Goal: Task Accomplishment & Management: Manage account settings

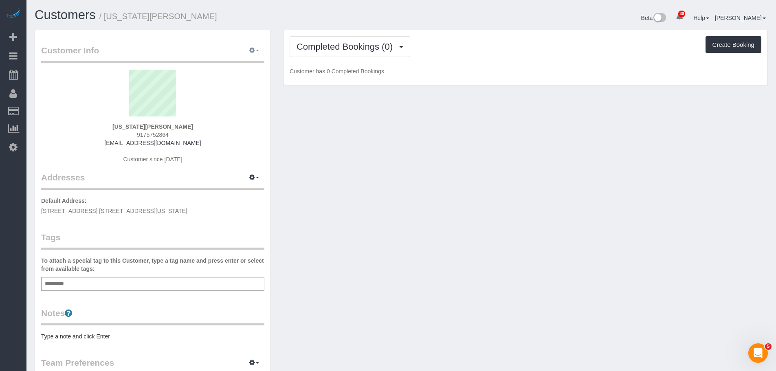
click at [253, 54] on button "button" at bounding box center [254, 50] width 20 height 13
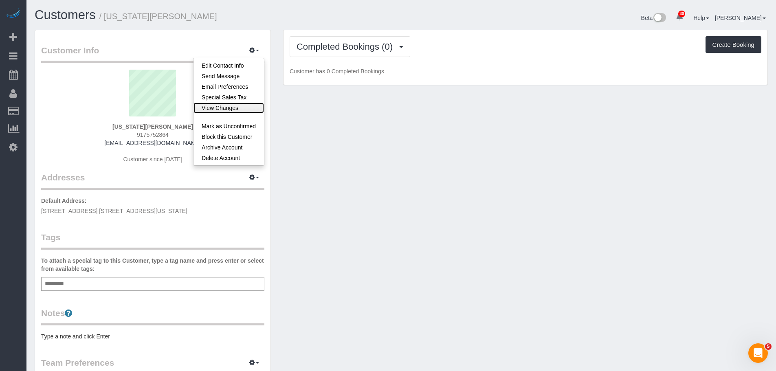
click at [241, 108] on link "View Changes" at bounding box center [228, 108] width 70 height 11
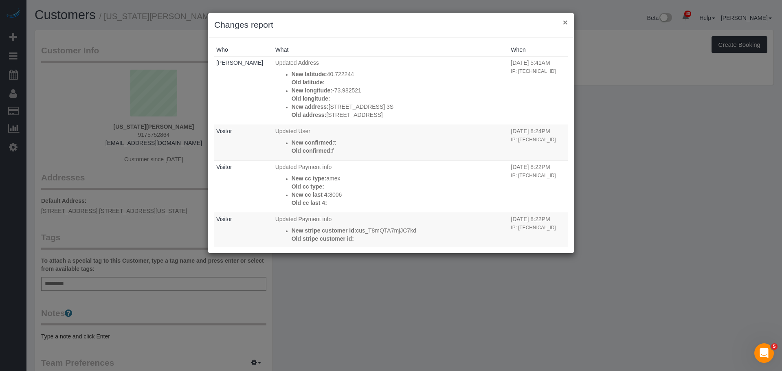
click at [566, 21] on button "×" at bounding box center [565, 22] width 5 height 9
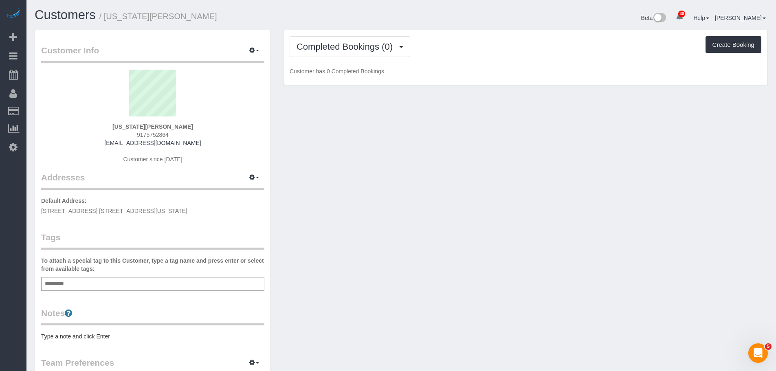
click at [343, 122] on div "Customer Info Edit Contact Info Send Message Email Preferences Special Sales Ta…" at bounding box center [401, 299] width 745 height 538
click at [336, 40] on button "Completed Bookings (0)" at bounding box center [350, 46] width 121 height 21
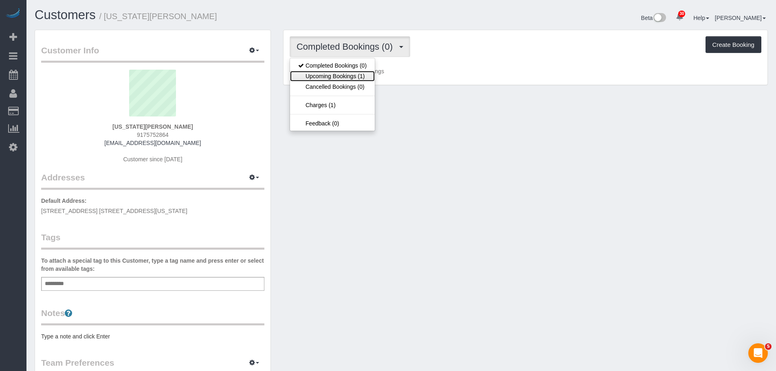
drag, startPoint x: 339, startPoint y: 75, endPoint x: 366, endPoint y: 74, distance: 26.9
click at [339, 75] on link "Upcoming Bookings (1)" at bounding box center [332, 76] width 85 height 11
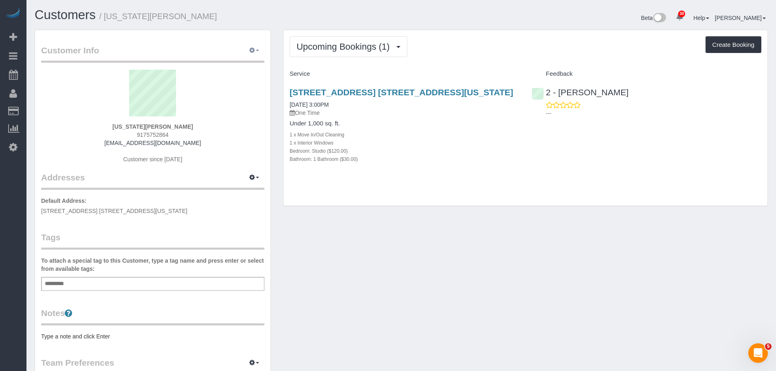
click at [252, 49] on icon "button" at bounding box center [252, 50] width 6 height 5
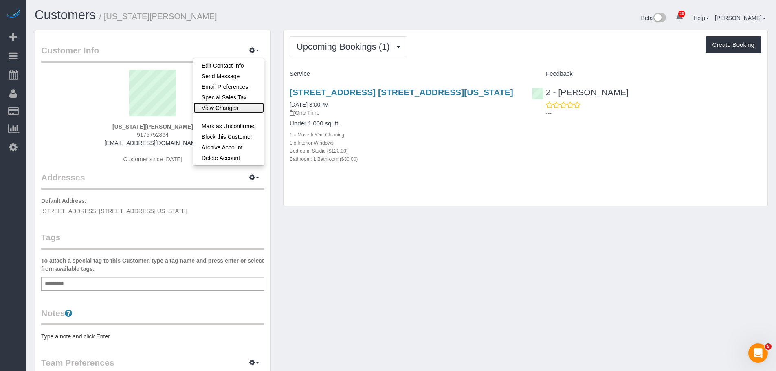
click at [242, 106] on link "View Changes" at bounding box center [228, 108] width 70 height 11
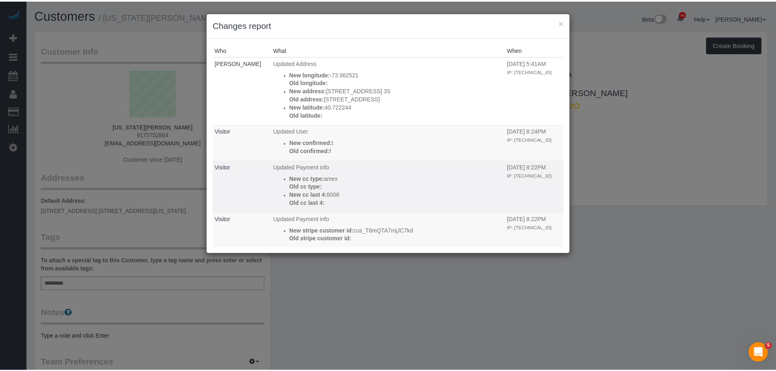
scroll to position [41, 0]
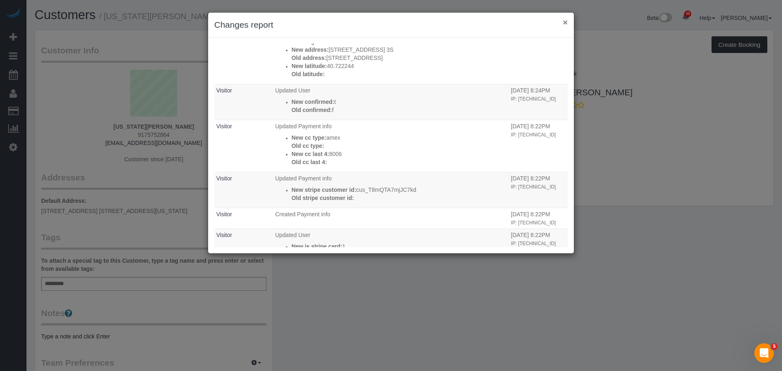
click at [563, 21] on button "×" at bounding box center [565, 22] width 5 height 9
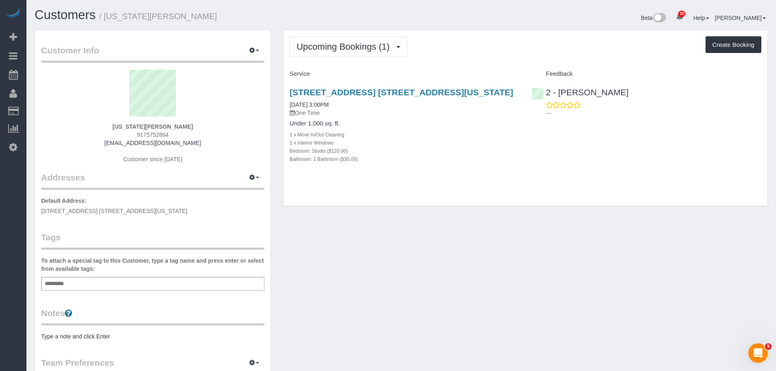
drag, startPoint x: 101, startPoint y: 130, endPoint x: 202, endPoint y: 118, distance: 101.6
click at [202, 118] on div "Georgia Cooney 9175752864 gcooney02@gmail.com Customer since 2025" at bounding box center [152, 121] width 223 height 102
click at [160, 126] on strong "Georgia Cooney" at bounding box center [152, 126] width 81 height 7
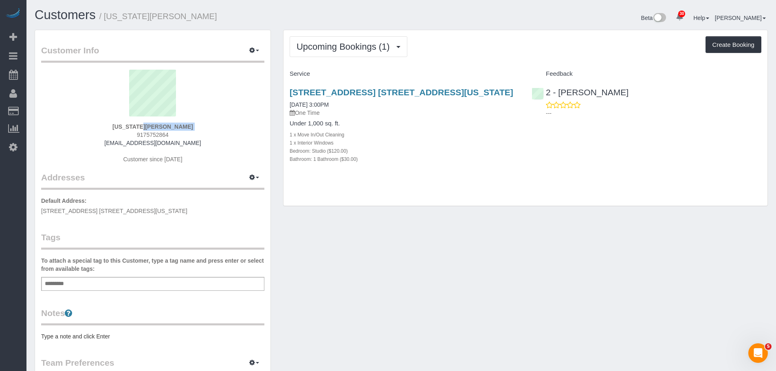
copy div "Georgia Cooney"
click at [257, 51] on span "button" at bounding box center [257, 51] width 3 height 2
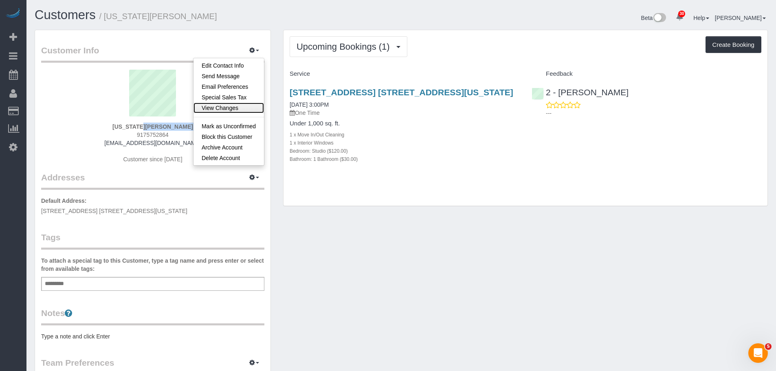
click at [240, 105] on link "View Changes" at bounding box center [228, 108] width 70 height 11
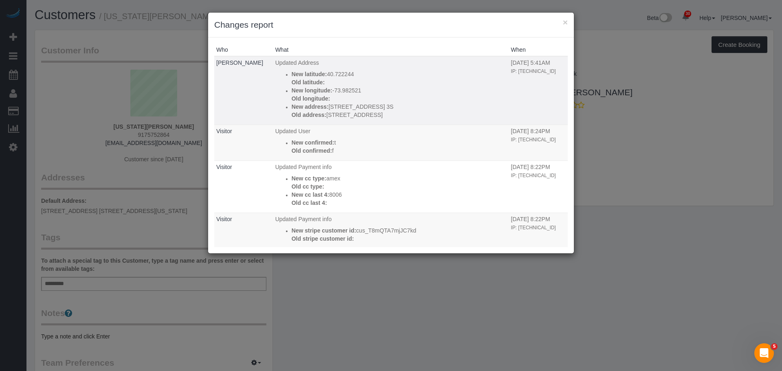
click at [433, 112] on p "Old address: 216 east 3nd street, 3S" at bounding box center [399, 115] width 215 height 8
click at [421, 114] on p "Old address: 216 east 3nd street, 3S" at bounding box center [399, 115] width 215 height 8
click at [325, 108] on p "New address: 216 East 3nd Street, Apt. 3S" at bounding box center [399, 107] width 215 height 8
drag, startPoint x: 321, startPoint y: 106, endPoint x: 397, endPoint y: 105, distance: 75.4
click at [397, 105] on p "New address: 216 East 3nd Street, Apt. 3S" at bounding box center [399, 107] width 215 height 8
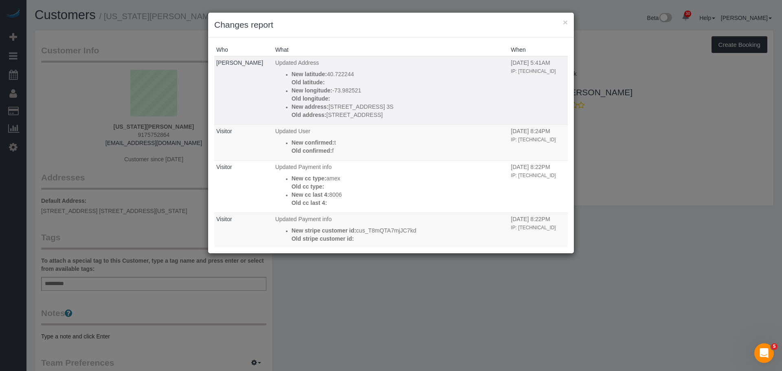
click at [361, 115] on p "Old address: 216 east 3nd street, 3S" at bounding box center [399, 115] width 215 height 8
drag, startPoint x: 321, startPoint y: 114, endPoint x: 386, endPoint y: 116, distance: 65.2
click at [386, 116] on p "Old address: 216 east 3nd street, 3S" at bounding box center [399, 115] width 215 height 8
copy p "216 east 3nd street, 3S"
click at [418, 112] on p "Old address: 216 east 3nd street, 3S" at bounding box center [399, 115] width 215 height 8
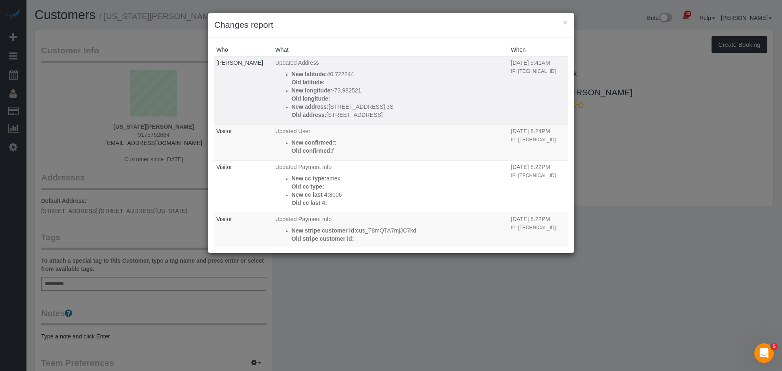
click at [433, 105] on p "New address: 216 East 3nd Street, Apt. 3S" at bounding box center [399, 107] width 215 height 8
drag, startPoint x: 564, startPoint y: 22, endPoint x: 556, endPoint y: 33, distance: 13.4
click at [564, 22] on button "×" at bounding box center [565, 22] width 5 height 9
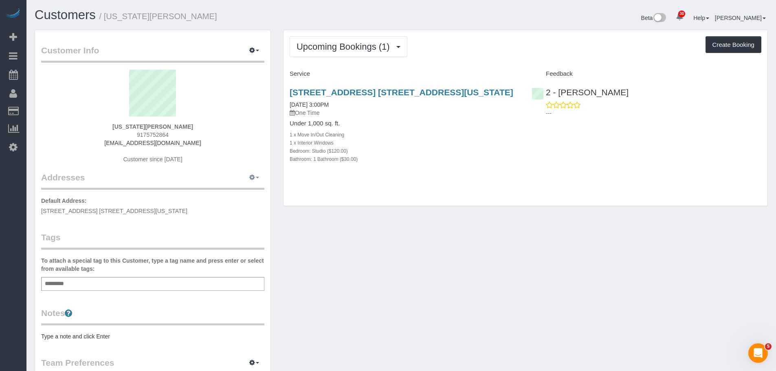
click at [250, 178] on icon "button" at bounding box center [252, 177] width 6 height 5
click at [250, 191] on button "Manage Addresses" at bounding box center [231, 192] width 66 height 11
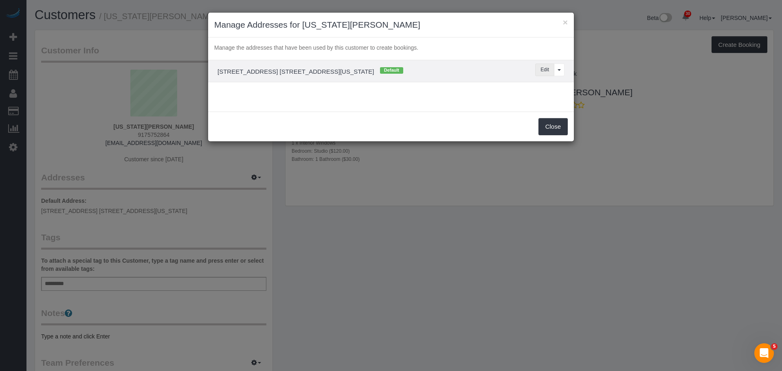
click at [542, 70] on button "Edit" at bounding box center [544, 70] width 19 height 13
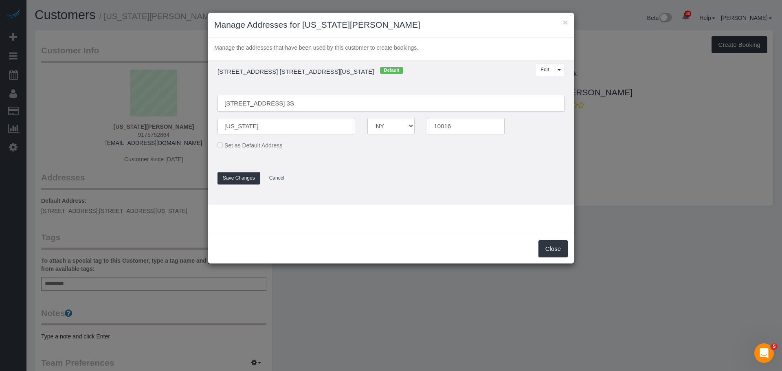
click at [252, 103] on input "216 East 3nd Street, Apt. 3S" at bounding box center [390, 103] width 347 height 17
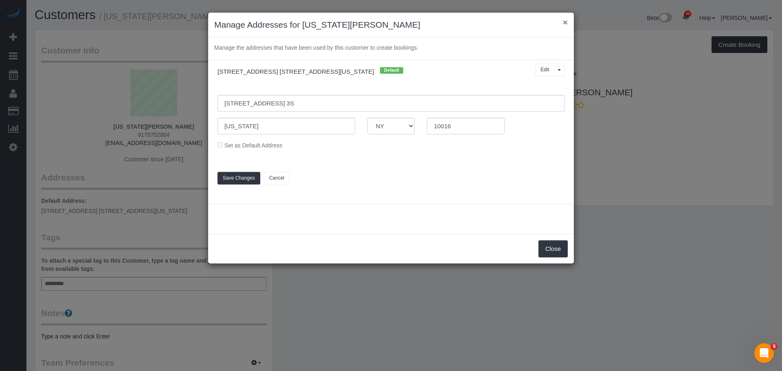
click at [563, 20] on button "×" at bounding box center [565, 22] width 5 height 9
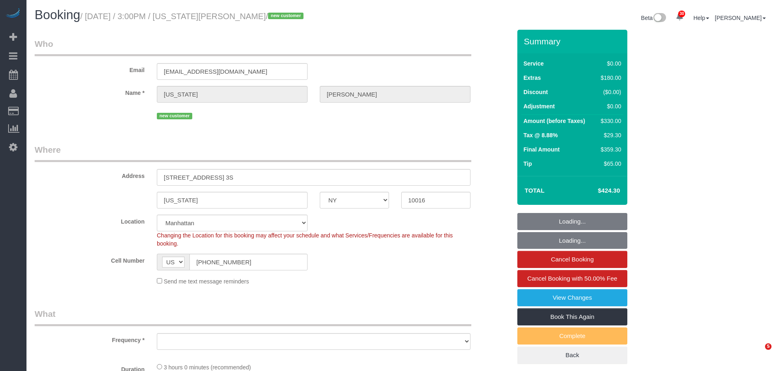
select select "NY"
select select "number:89"
select select "number:90"
select select "number:15"
select select "number:5"
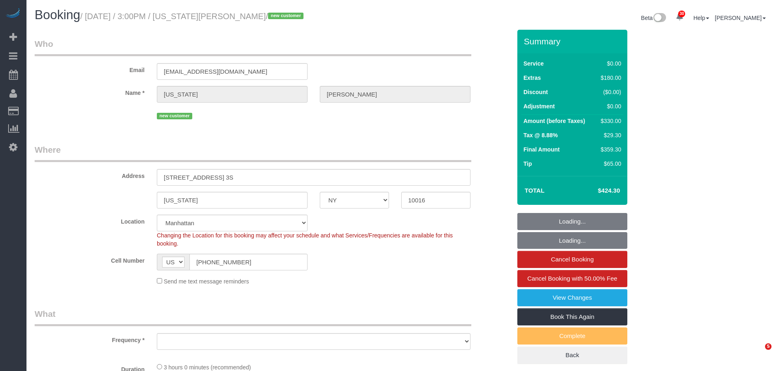
select select "spot1"
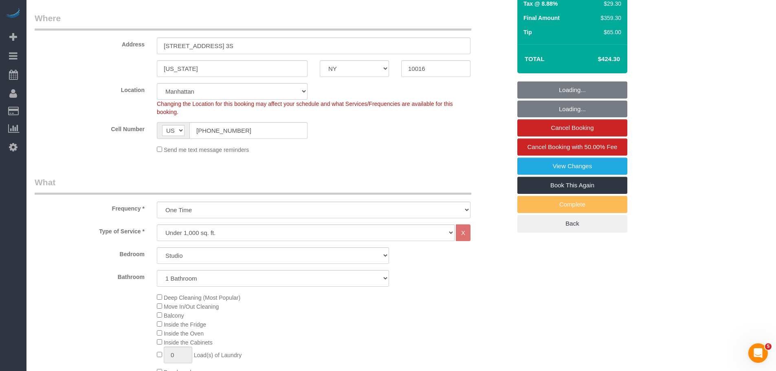
select select "object:1461"
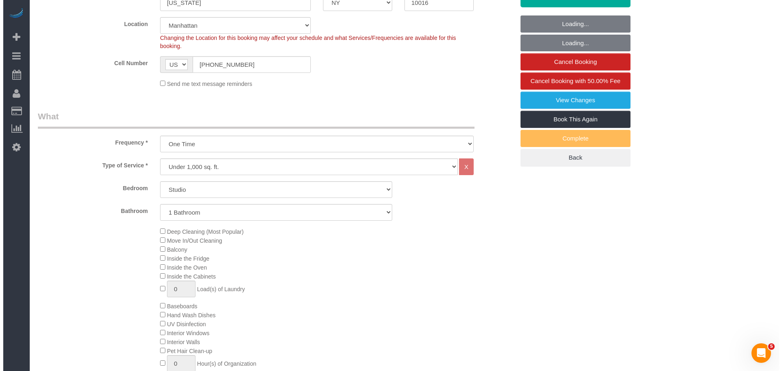
scroll to position [204, 0]
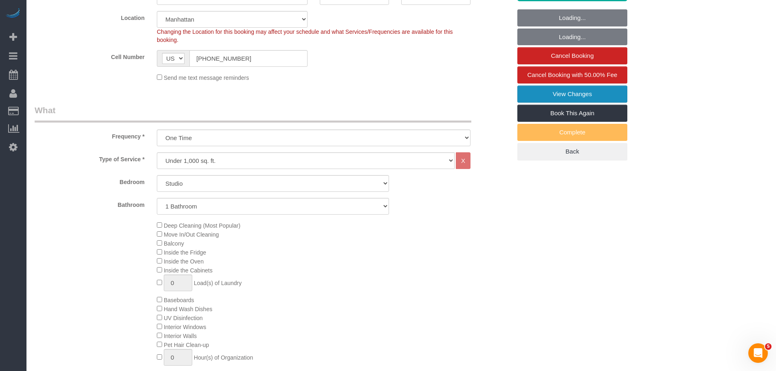
click at [548, 99] on link "View Changes" at bounding box center [572, 94] width 110 height 17
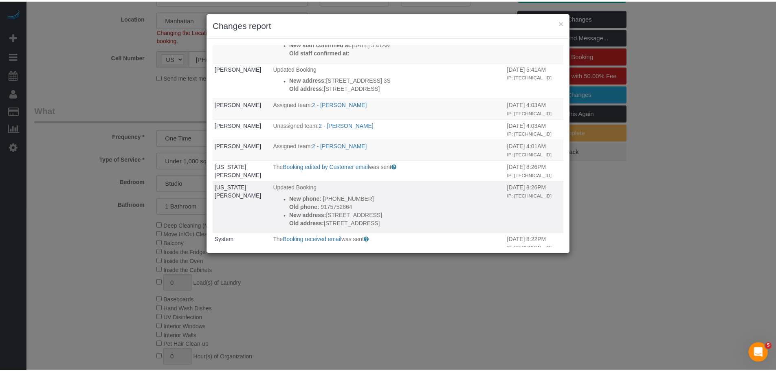
scroll to position [266, 0]
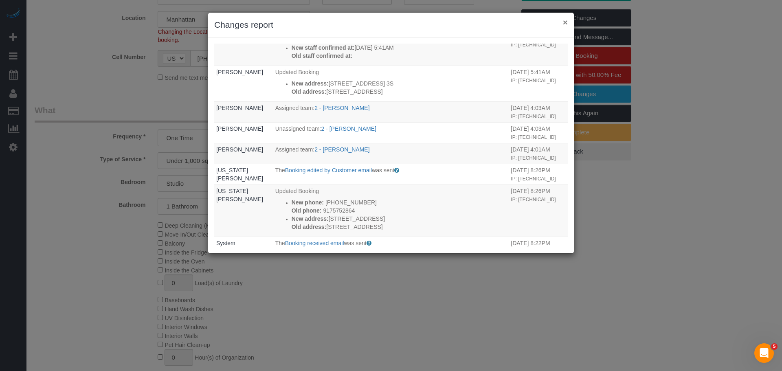
click at [567, 25] on button "×" at bounding box center [565, 22] width 5 height 9
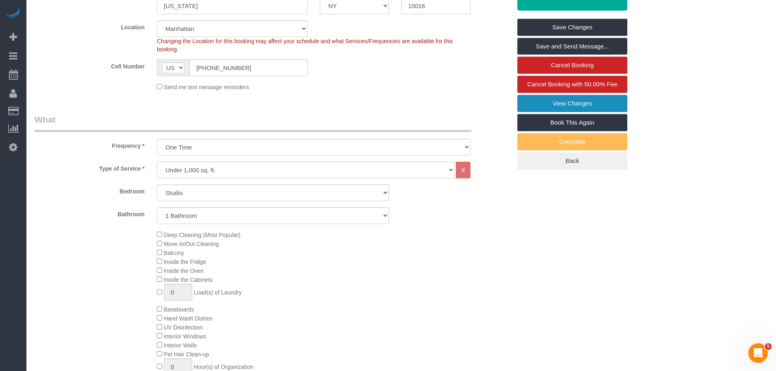
scroll to position [0, 0]
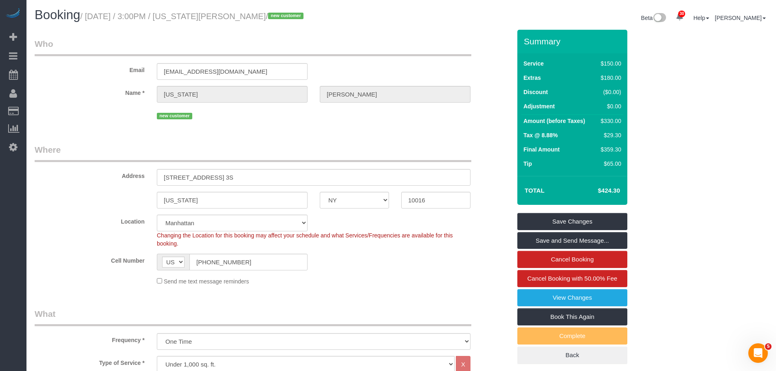
click at [410, 54] on legend "Who" at bounding box center [253, 47] width 437 height 18
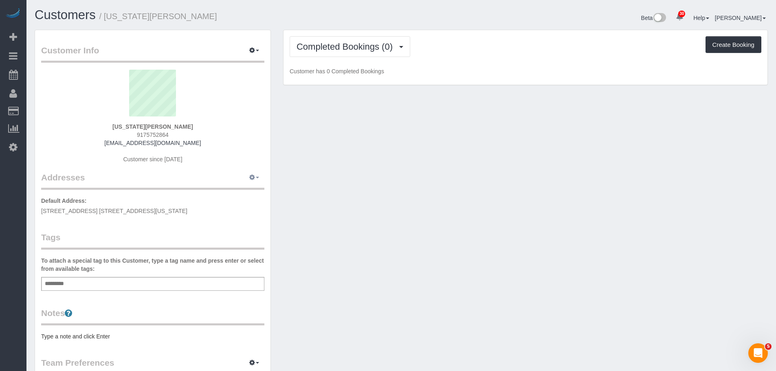
click at [256, 177] on span "button" at bounding box center [257, 178] width 3 height 2
click at [246, 191] on button "Manage Addresses" at bounding box center [231, 192] width 66 height 11
select select "NY"
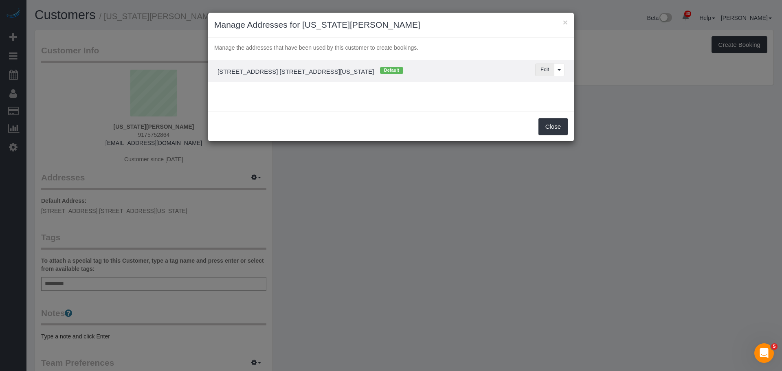
click at [546, 70] on button "Edit" at bounding box center [544, 70] width 19 height 13
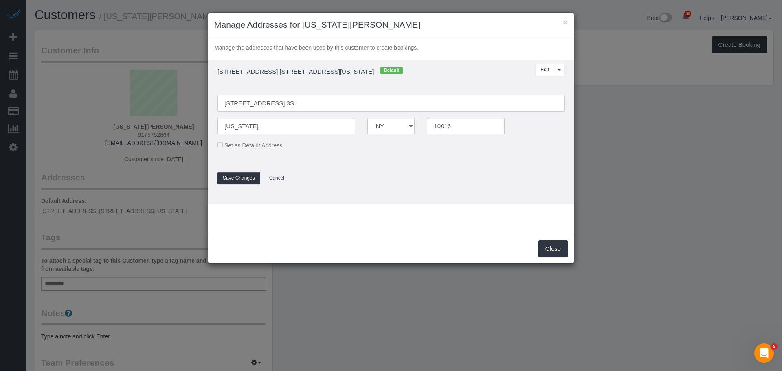
click at [254, 103] on input "[STREET_ADDRESS] 3S" at bounding box center [390, 103] width 347 height 17
type input "216 East 32nd Street, Apt. 3S"
click at [239, 178] on button "Save Changes" at bounding box center [238, 178] width 43 height 13
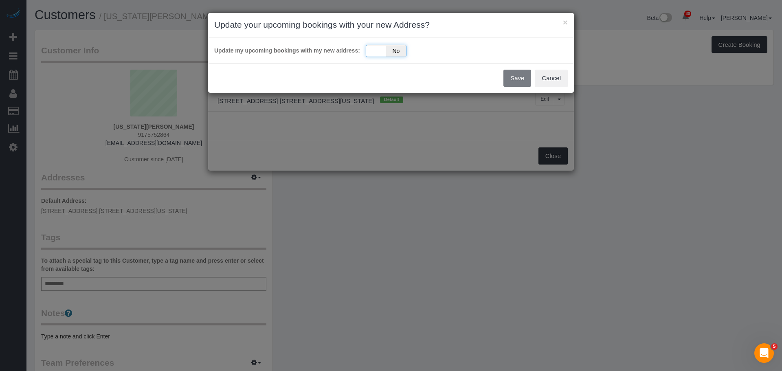
click at [373, 47] on div "Yes No" at bounding box center [386, 51] width 41 height 12
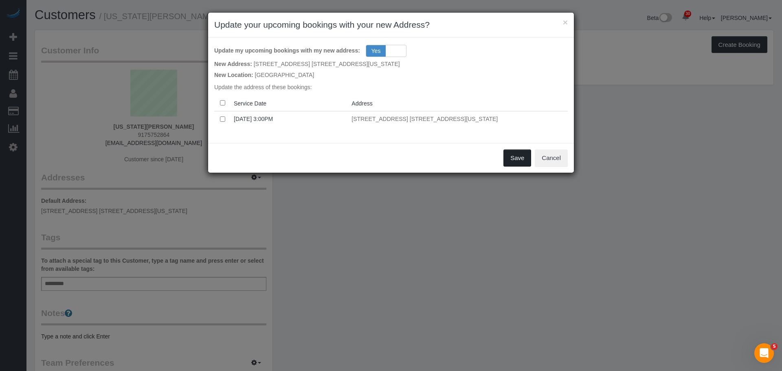
click at [507, 156] on button "Save" at bounding box center [517, 157] width 28 height 17
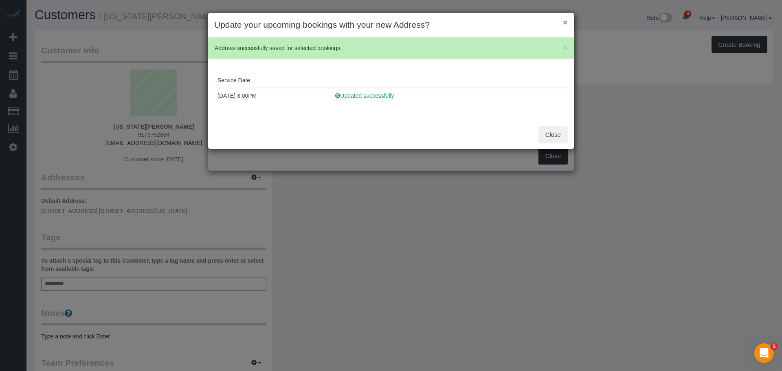
click at [563, 24] on button "×" at bounding box center [565, 22] width 5 height 9
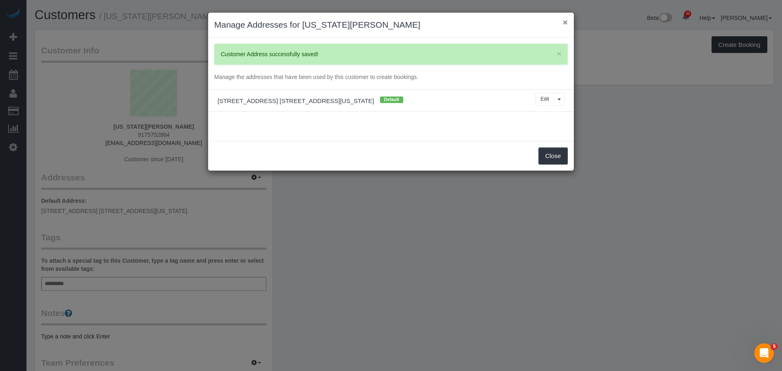
click at [565, 26] on button "×" at bounding box center [565, 22] width 5 height 9
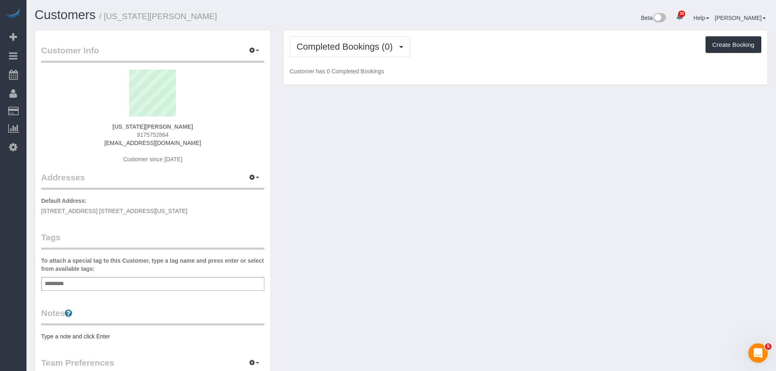
click at [523, 138] on div "Customer Info Edit Contact Info Send Message Email Preferences Special Sales Ta…" at bounding box center [401, 299] width 745 height 538
click at [393, 241] on div "Customer Info Edit Contact Info Send Message Email Preferences Special Sales Ta…" at bounding box center [401, 299] width 745 height 538
click at [267, 242] on div "Customer Info Edit Contact Info Send Message Email Preferences Special Sales Ta…" at bounding box center [152, 294] width 235 height 529
click at [483, 213] on div "Customer Info Edit Contact Info Send Message Email Preferences Special Sales Ta…" at bounding box center [401, 299] width 745 height 538
click at [527, 199] on div "Customer Info Edit Contact Info Send Message Email Preferences Special Sales Ta…" at bounding box center [401, 299] width 745 height 538
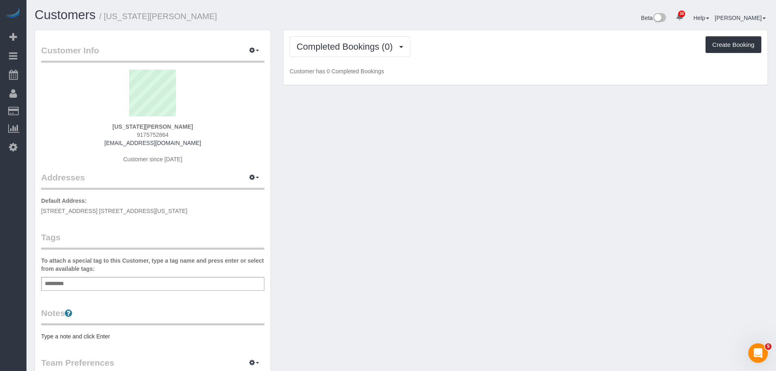
click at [658, 204] on div "Customer Info Edit Contact Info Send Message Email Preferences Special Sales Ta…" at bounding box center [401, 299] width 745 height 538
click at [230, 143] on div "Georgia Cooney 9175752864 gcooney02@gmail.com Customer since 2025" at bounding box center [152, 121] width 223 height 102
click at [251, 179] on icon "button" at bounding box center [252, 177] width 6 height 5
click at [353, 156] on div "Customer Info Edit Contact Info Send Message Email Preferences Special Sales Ta…" at bounding box center [401, 299] width 745 height 538
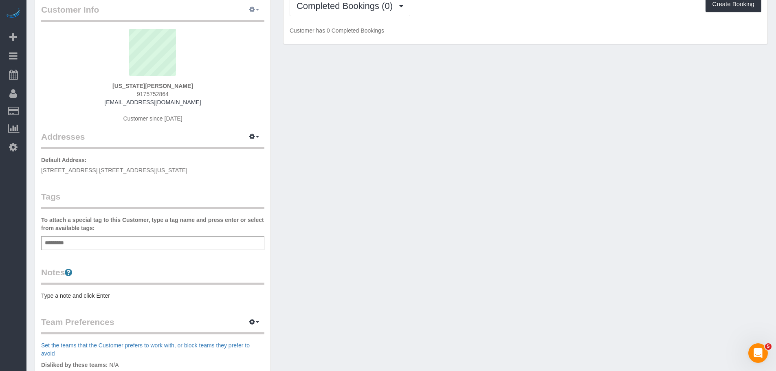
click at [257, 11] on span "button" at bounding box center [257, 10] width 3 height 2
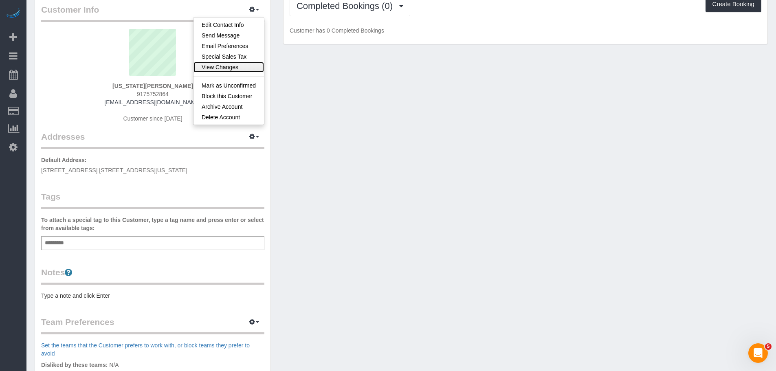
click at [233, 71] on link "View Changes" at bounding box center [228, 67] width 70 height 11
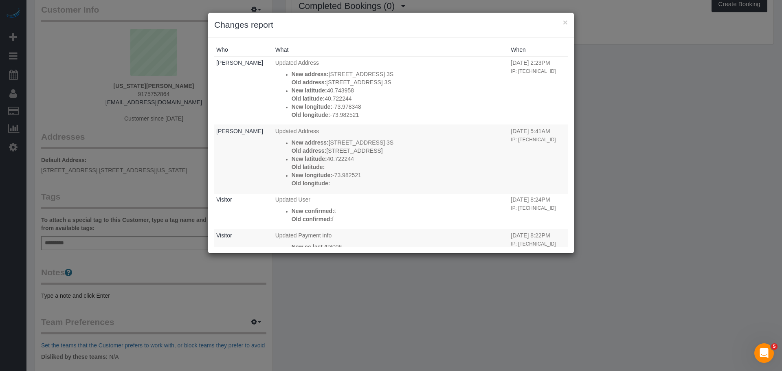
click at [416, 42] on div "Who What When Donna Mercado Updated Address New address: 216 East 32nd Street, …" at bounding box center [391, 145] width 366 height 216
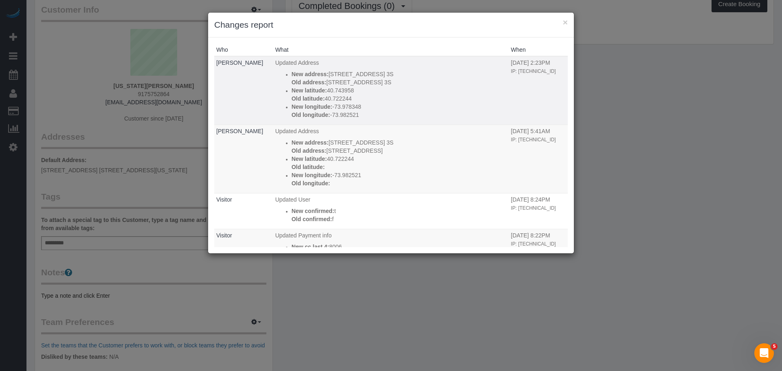
click at [429, 92] on p "New latitude: 40.743958" at bounding box center [399, 90] width 215 height 8
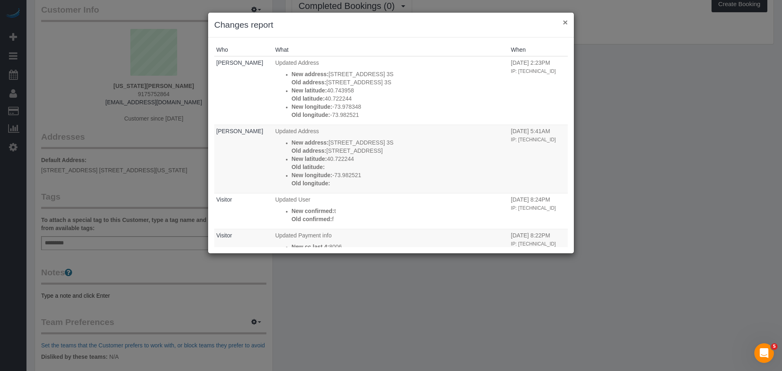
click at [564, 23] on button "×" at bounding box center [565, 22] width 5 height 9
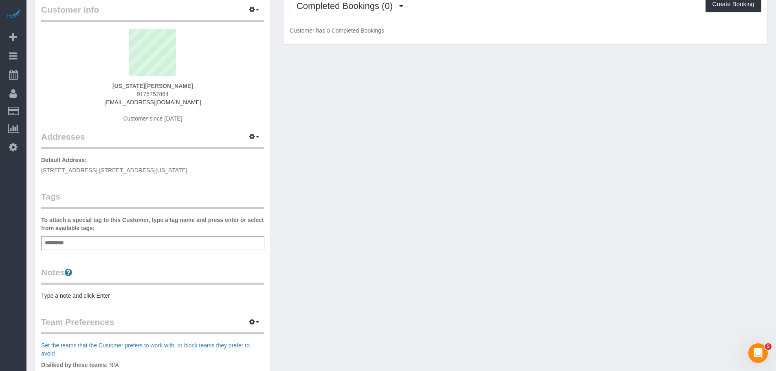
click at [221, 158] on p "Default Address: 216 East 32nd Street, Apt. 3S, New York, NY 10016" at bounding box center [152, 165] width 223 height 18
click at [220, 184] on div "Customer Info Edit Contact Info Send Message Email Preferences Special Sales Ta…" at bounding box center [152, 253] width 235 height 529
click at [329, 124] on div "Customer Info Edit Contact Info Send Message Email Preferences Special Sales Ta…" at bounding box center [401, 258] width 745 height 538
click at [351, 169] on div "Customer Info Edit Contact Info Send Message Email Preferences Special Sales Ta…" at bounding box center [401, 258] width 745 height 538
click at [417, 168] on div "Customer Info Edit Contact Info Send Message Email Preferences Special Sales Ta…" at bounding box center [401, 258] width 745 height 538
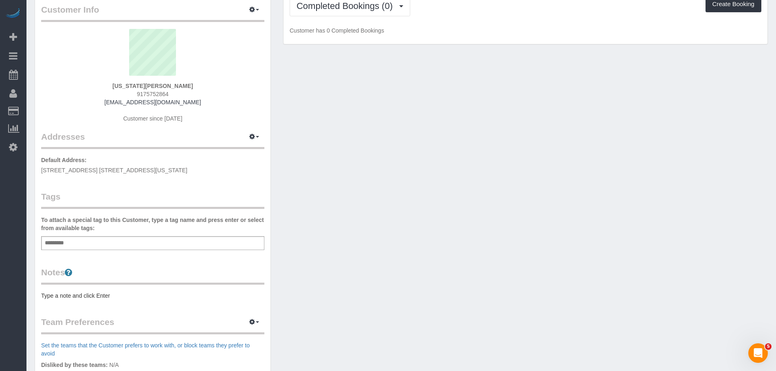
click at [470, 197] on div "Customer Info Edit Contact Info Send Message Email Preferences Special Sales Ta…" at bounding box center [401, 258] width 745 height 538
click at [305, 161] on div "Customer Info Edit Contact Info Send Message Email Preferences Special Sales Ta…" at bounding box center [401, 258] width 745 height 538
click at [427, 217] on div "Customer Info Edit Contact Info Send Message Email Preferences Special Sales Ta…" at bounding box center [401, 258] width 745 height 538
click at [501, 185] on div "Customer Info Edit Contact Info Send Message Email Preferences Special Sales Ta…" at bounding box center [401, 258] width 745 height 538
click at [400, 164] on div "Customer Info Edit Contact Info Send Message Email Preferences Special Sales Ta…" at bounding box center [401, 258] width 745 height 538
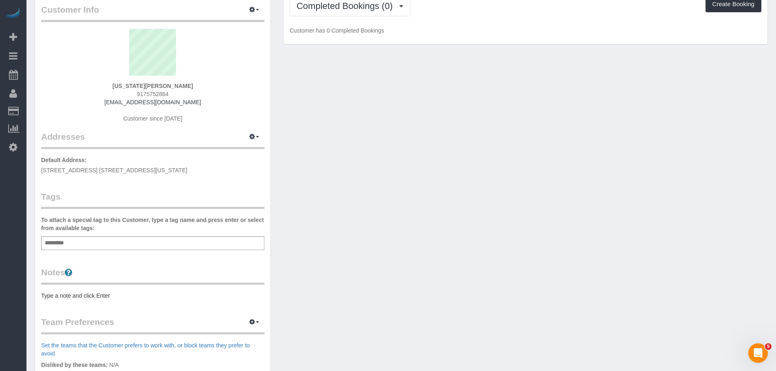
click at [411, 120] on div "Customer Info Edit Contact Info Send Message Email Preferences Special Sales Ta…" at bounding box center [401, 258] width 745 height 538
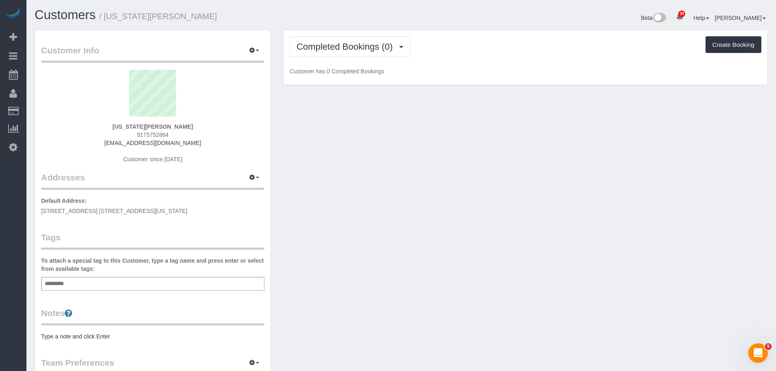
click at [136, 211] on span "[STREET_ADDRESS] [STREET_ADDRESS][US_STATE]" at bounding box center [114, 211] width 146 height 7
copy div "[STREET_ADDRESS] [STREET_ADDRESS][US_STATE]"
click at [464, 207] on div "Customer Info Edit Contact Info Send Message Email Preferences Special Sales Ta…" at bounding box center [401, 299] width 745 height 538
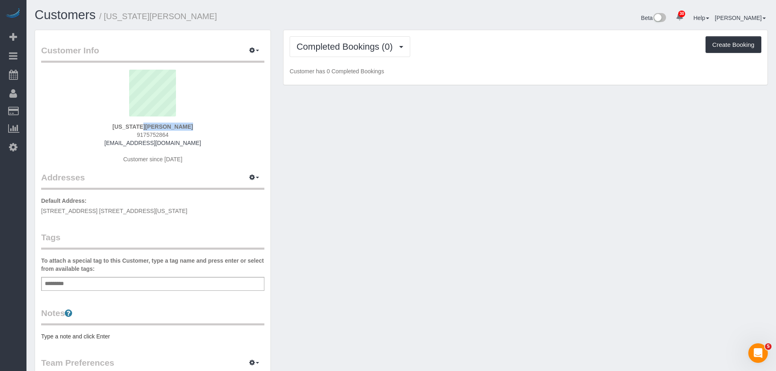
drag, startPoint x: 125, startPoint y: 127, endPoint x: 198, endPoint y: 130, distance: 73.4
click at [198, 130] on div "[US_STATE][PERSON_NAME] 9175752864 [EMAIL_ADDRESS][DOMAIN_NAME] Customer since …" at bounding box center [152, 121] width 223 height 102
copy strong "[US_STATE][PERSON_NAME]"
drag, startPoint x: 378, startPoint y: 167, endPoint x: 364, endPoint y: 134, distance: 35.6
click at [380, 167] on div "Customer Info Edit Contact Info Send Message Email Preferences Special Sales Ta…" at bounding box center [401, 299] width 745 height 538
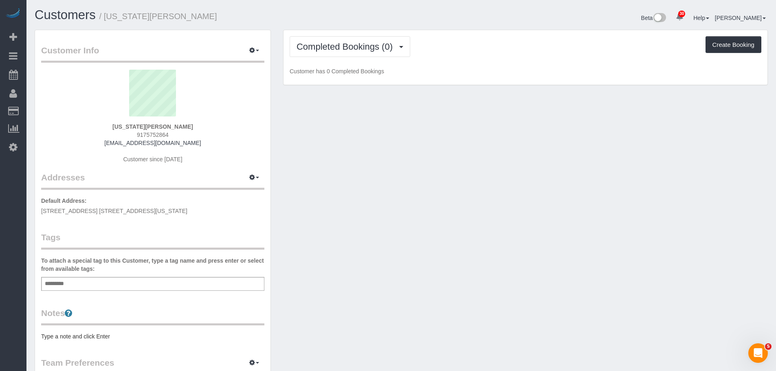
drag, startPoint x: 458, startPoint y: 160, endPoint x: 526, endPoint y: 164, distance: 68.5
click at [458, 160] on div "Customer Info Edit Contact Info Send Message Email Preferences Special Sales Ta…" at bounding box center [401, 299] width 745 height 538
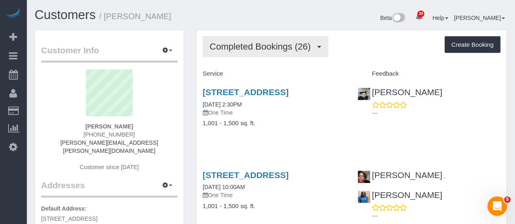
click at [262, 46] on span "Completed Bookings (26)" at bounding box center [262, 47] width 105 height 10
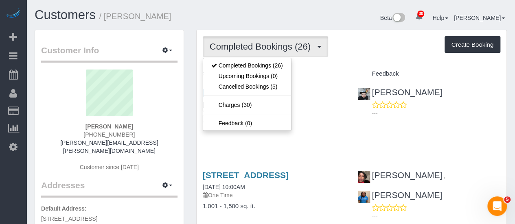
click at [362, 51] on div "Completed Bookings (26) Completed Bookings (26) Upcoming Bookings (0) Cancelled…" at bounding box center [352, 46] width 298 height 21
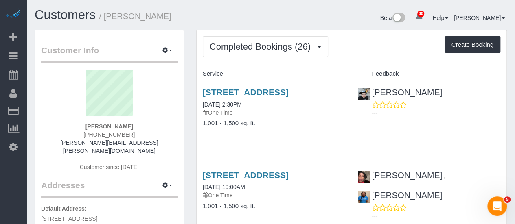
click at [142, 121] on div "[PERSON_NAME] [PHONE_NUMBER] [PERSON_NAME][EMAIL_ADDRESS][PERSON_NAME][DOMAIN_N…" at bounding box center [109, 125] width 136 height 110
copy div
click at [142, 127] on div "[PERSON_NAME] [PHONE_NUMBER] [PERSON_NAME][EMAIL_ADDRESS][PERSON_NAME][DOMAIN_N…" at bounding box center [109, 125] width 136 height 110
copy strong "[PERSON_NAME]"
